Goal: Task Accomplishment & Management: Complete application form

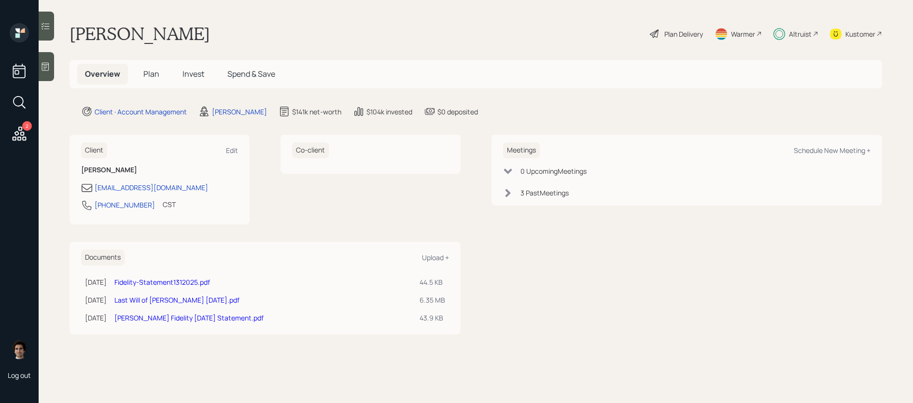
click at [158, 60] on div "Overview Plan Invest Spend & Save" at bounding box center [476, 74] width 813 height 28
click at [158, 71] on span "Plan" at bounding box center [151, 74] width 16 height 11
